Goal: Browse casually

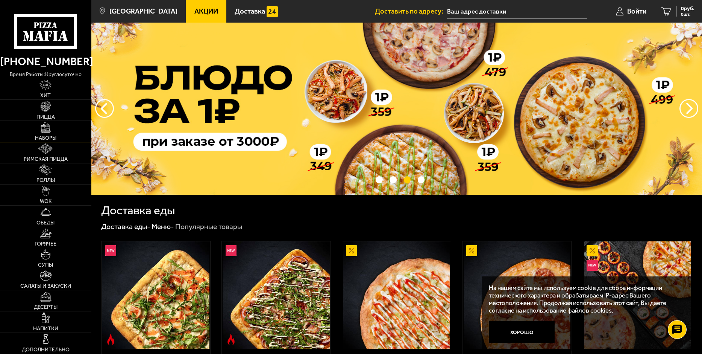
click at [55, 137] on span "Наборы" at bounding box center [45, 137] width 21 height 5
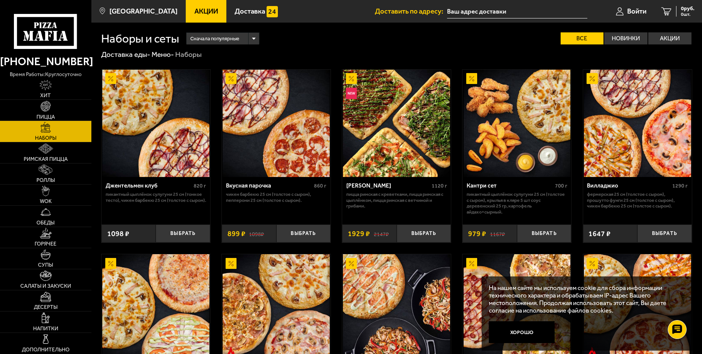
scroll to position [75, 0]
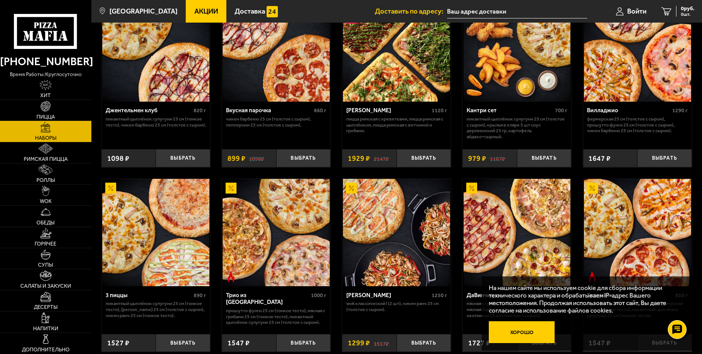
click at [521, 333] on button "Хорошо" at bounding box center [522, 332] width 66 height 22
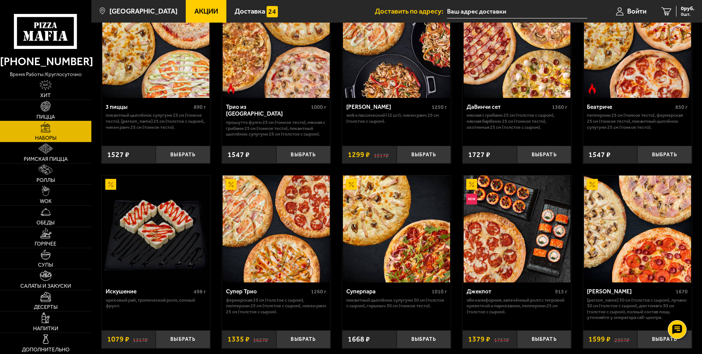
scroll to position [301, 0]
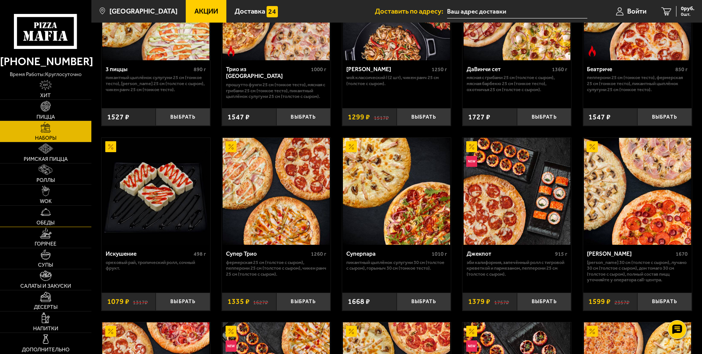
click at [51, 220] on span "Обеды" at bounding box center [45, 222] width 18 height 5
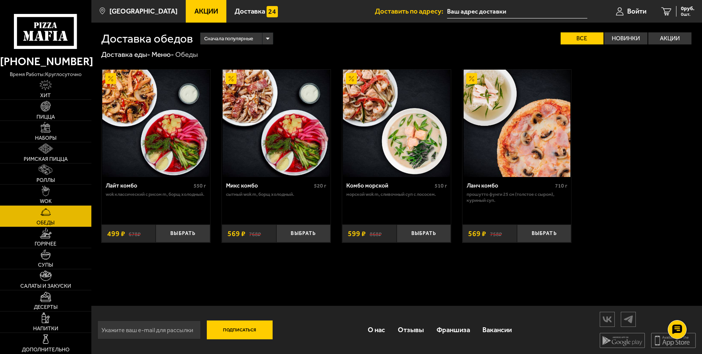
scroll to position [0, 0]
click at [48, 194] on img at bounding box center [46, 190] width 8 height 11
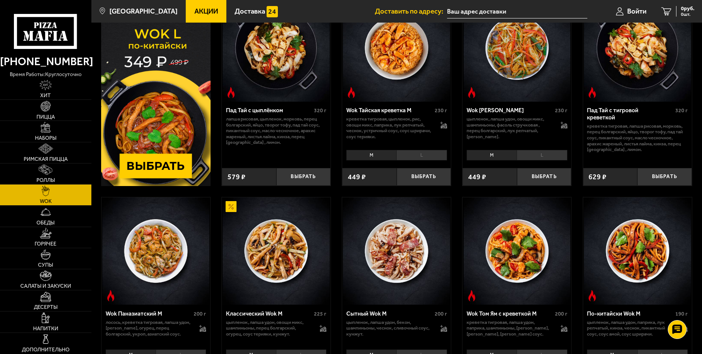
scroll to position [150, 0]
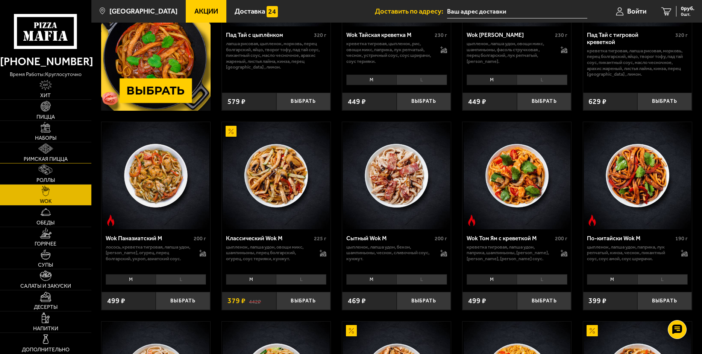
click at [44, 148] on img at bounding box center [45, 148] width 15 height 11
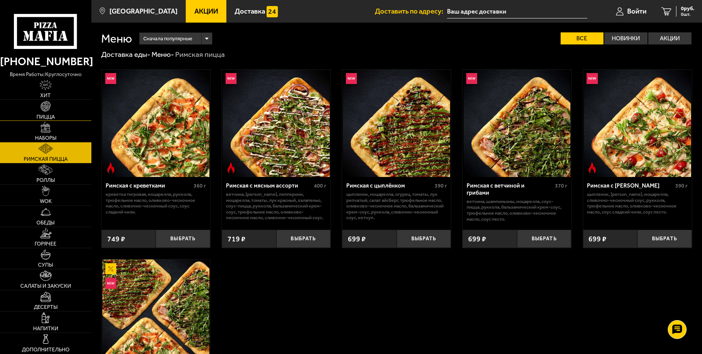
click at [48, 112] on link "Пицца" at bounding box center [45, 110] width 91 height 21
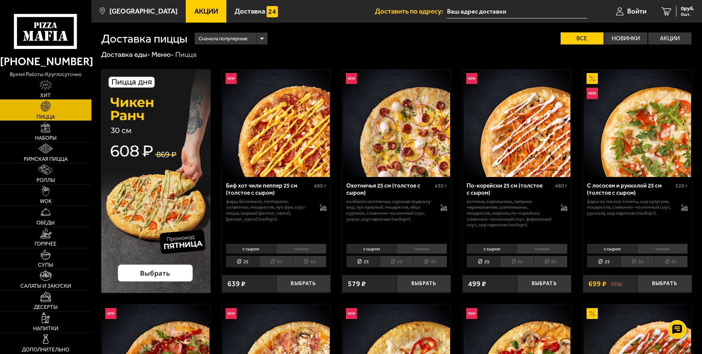
click at [39, 86] on link "Хит" at bounding box center [45, 89] width 91 height 21
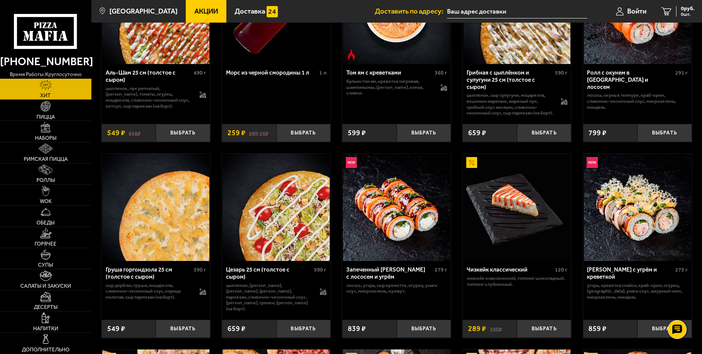
scroll to position [38, 0]
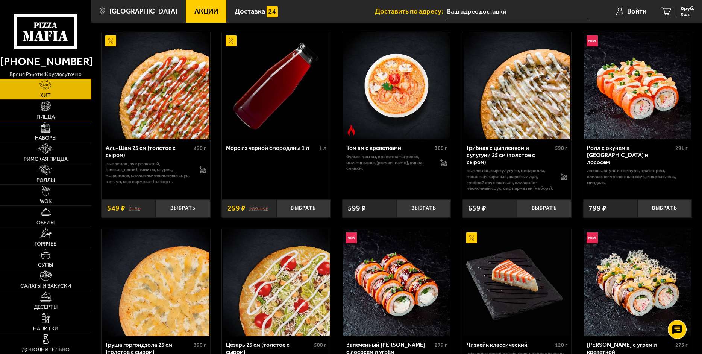
click at [46, 114] on span "Пицца" at bounding box center [45, 116] width 18 height 5
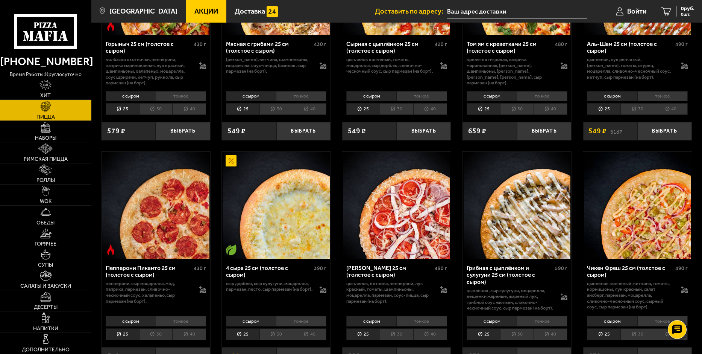
scroll to position [263, 0]
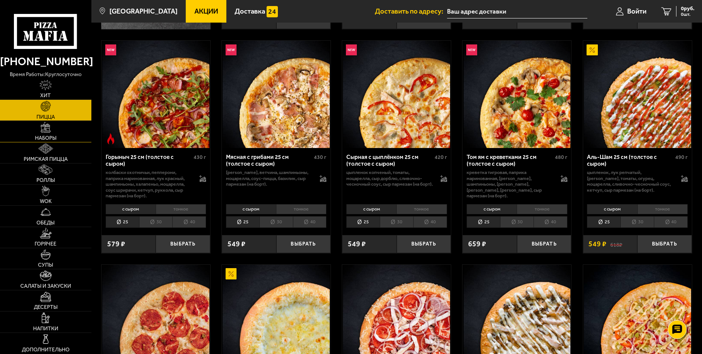
click at [42, 130] on img at bounding box center [46, 127] width 11 height 11
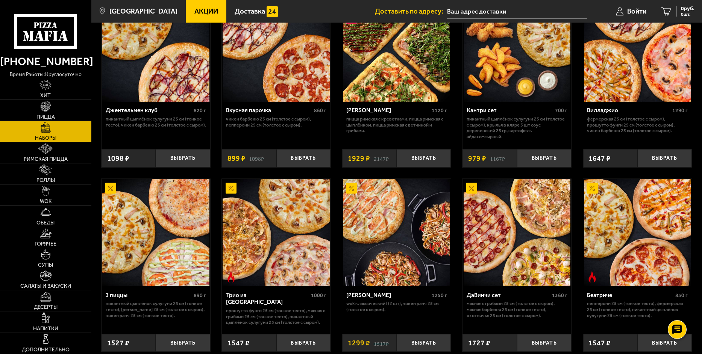
scroll to position [113, 0]
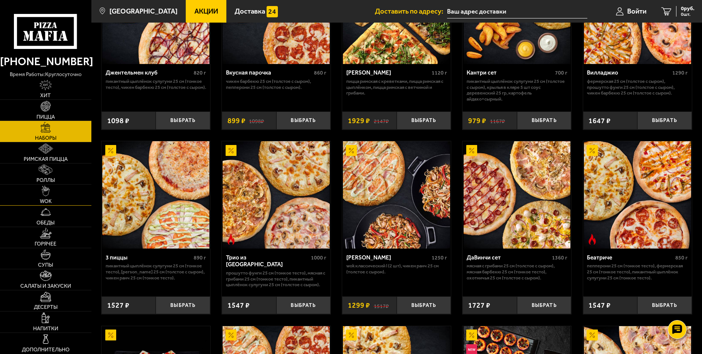
click at [55, 187] on link "WOK" at bounding box center [45, 194] width 91 height 21
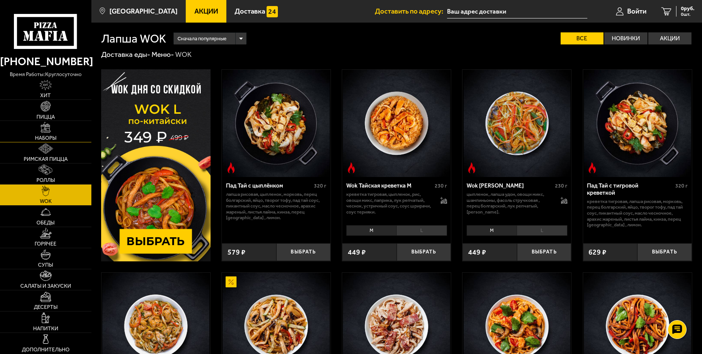
click at [50, 135] on span "Наборы" at bounding box center [45, 137] width 21 height 5
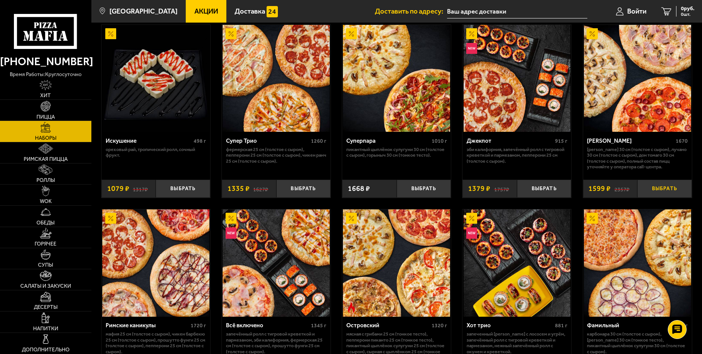
scroll to position [451, 0]
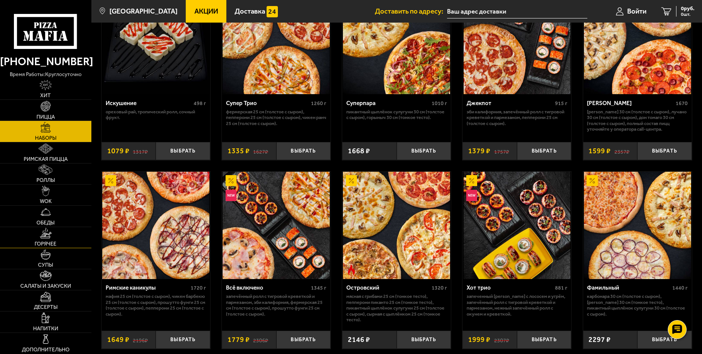
click at [48, 233] on img at bounding box center [46, 233] width 12 height 11
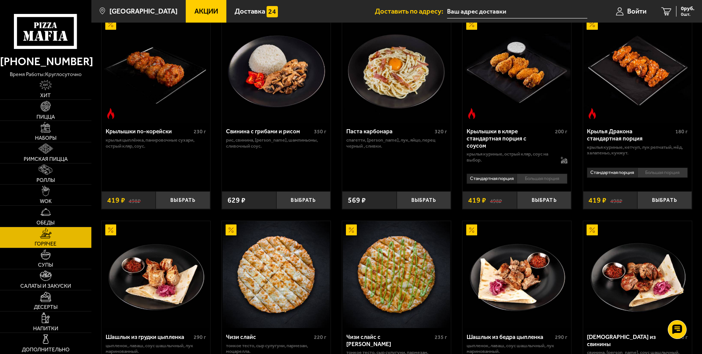
scroll to position [226, 0]
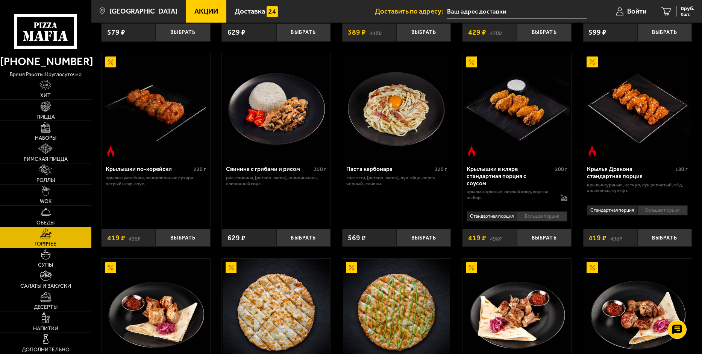
drag, startPoint x: 56, startPoint y: 260, endPoint x: 62, endPoint y: 260, distance: 6.0
click at [56, 260] on link "Супы" at bounding box center [45, 258] width 91 height 21
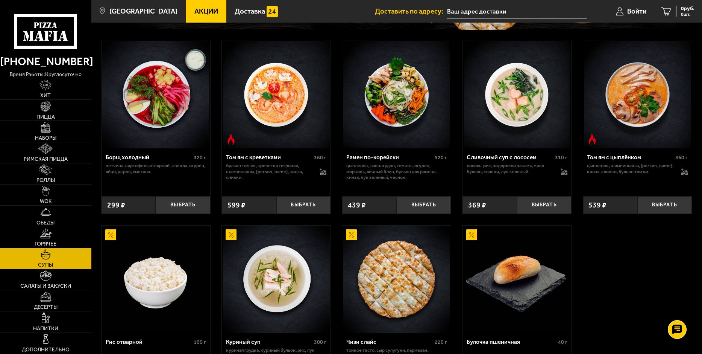
scroll to position [188, 0]
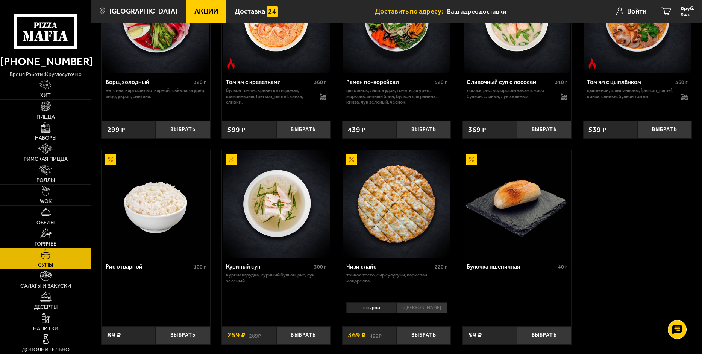
click at [65, 284] on span "Салаты и закуски" at bounding box center [45, 285] width 51 height 5
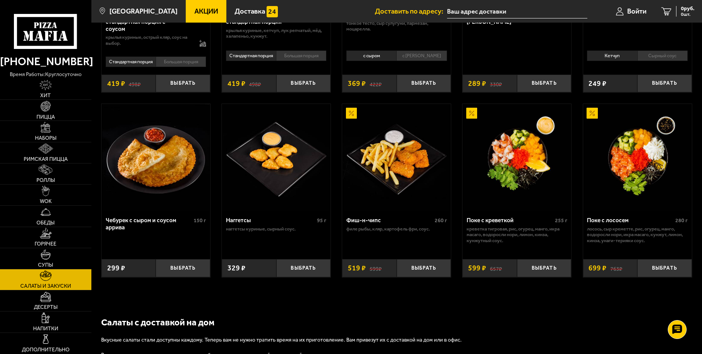
scroll to position [476, 0]
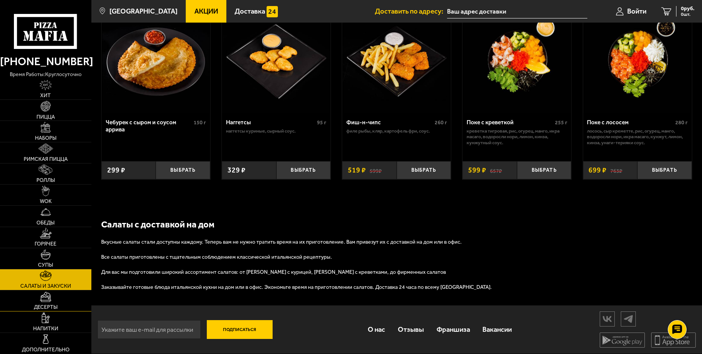
click at [61, 303] on link "Десерты" at bounding box center [45, 300] width 91 height 21
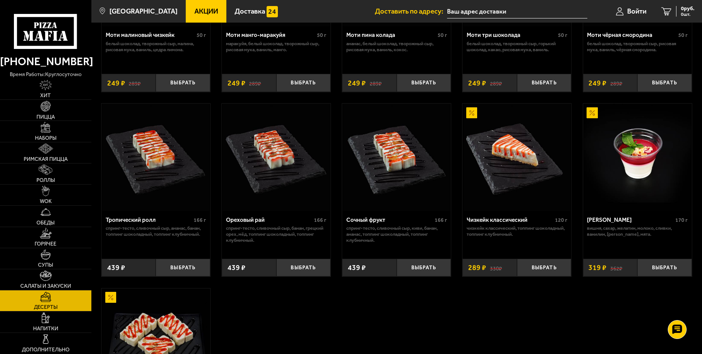
scroll to position [263, 0]
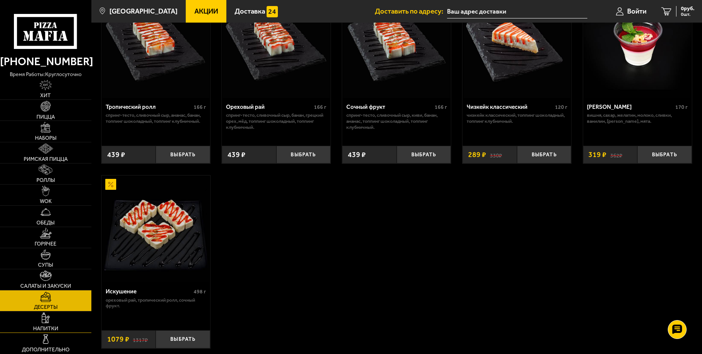
click at [48, 323] on link "Напитки" at bounding box center [45, 321] width 91 height 21
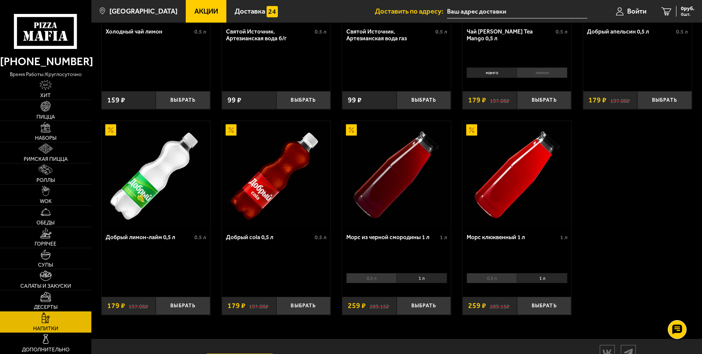
scroll to position [374, 0]
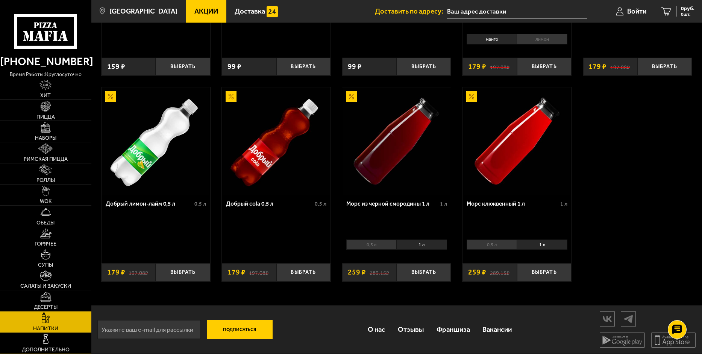
click at [51, 336] on img at bounding box center [46, 339] width 11 height 11
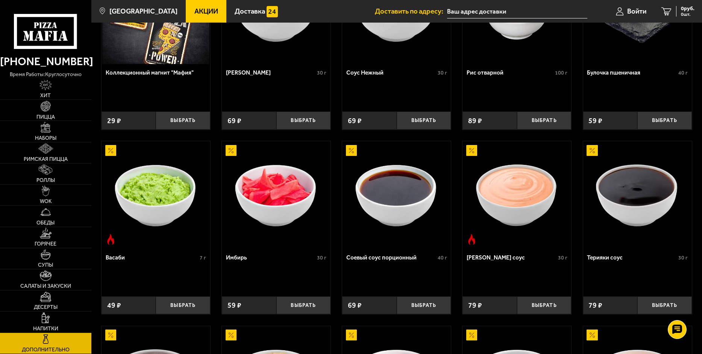
scroll to position [38, 0]
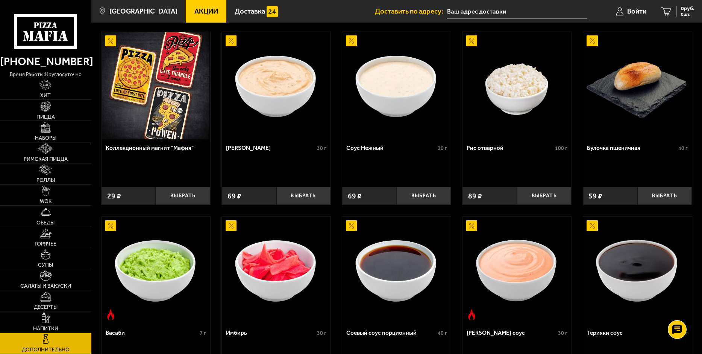
click at [47, 132] on img at bounding box center [46, 127] width 11 height 11
